Goal: Browse casually: Explore the website without a specific task or goal

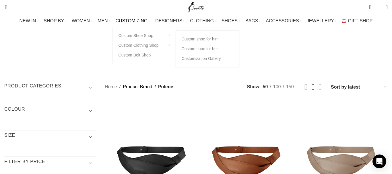
click at [208, 40] on link "Custom shoe for him" at bounding box center [208, 39] width 52 height 10
